Goal: Navigation & Orientation: Go to known website

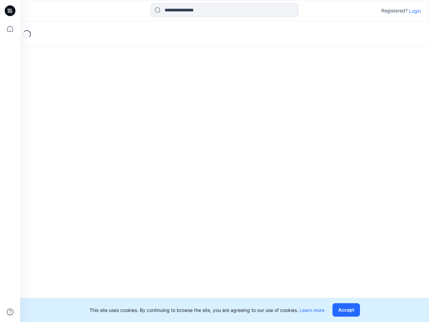
click at [215, 161] on div "Loading..." at bounding box center [224, 171] width 409 height 301
click at [10, 11] on icon at bounding box center [11, 11] width 3 height 0
click at [10, 29] on icon at bounding box center [10, 28] width 15 height 15
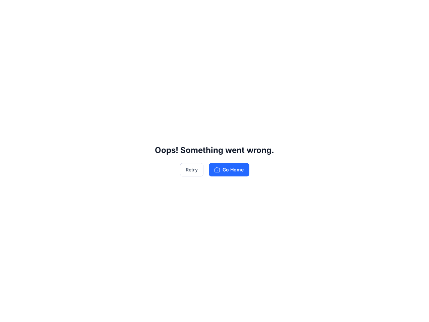
click at [10, 312] on div "Oops! Something went wrong. Retry Go Home" at bounding box center [214, 161] width 429 height 322
click at [225, 10] on div "Oops! Something went wrong. Retry Go Home" at bounding box center [214, 161] width 429 height 322
click at [415, 11] on div "Oops! Something went wrong. Retry Go Home" at bounding box center [214, 161] width 429 height 322
click at [348, 310] on div "Oops! Something went wrong. Retry Go Home" at bounding box center [214, 161] width 429 height 322
